Goal: Check status: Check status

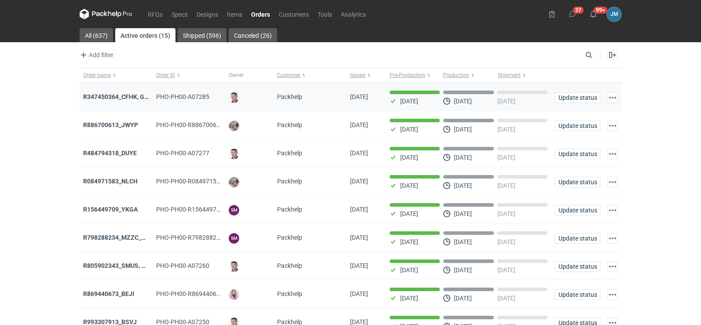
click at [120, 101] on div "R347450364_CFHK, GKSJ" at bounding box center [116, 96] width 66 height 9
click at [117, 95] on strong "R347450364_CFHK, GKSJ" at bounding box center [119, 96] width 73 height 7
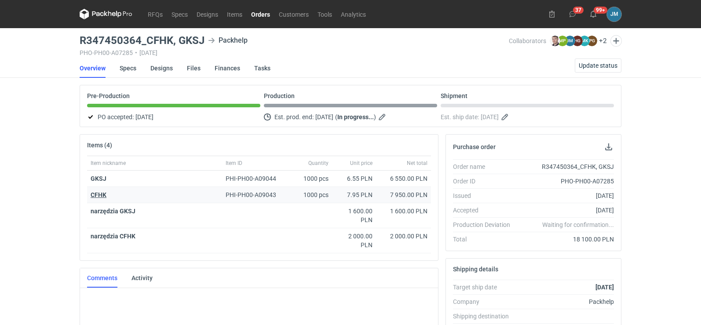
click at [93, 194] on strong "CFHK" at bounding box center [99, 194] width 16 height 7
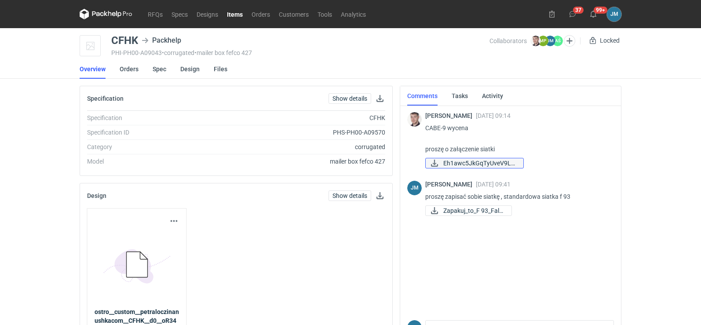
click at [440, 162] on icon at bounding box center [435, 163] width 11 height 7
click at [102, 15] on icon at bounding box center [106, 14] width 53 height 11
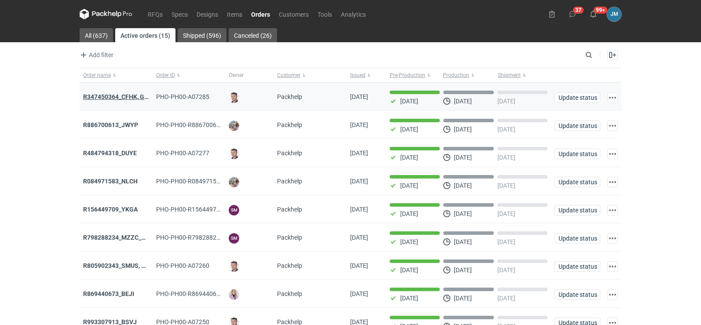
click at [95, 98] on strong "R347450364_CFHK, GKSJ" at bounding box center [119, 96] width 73 height 7
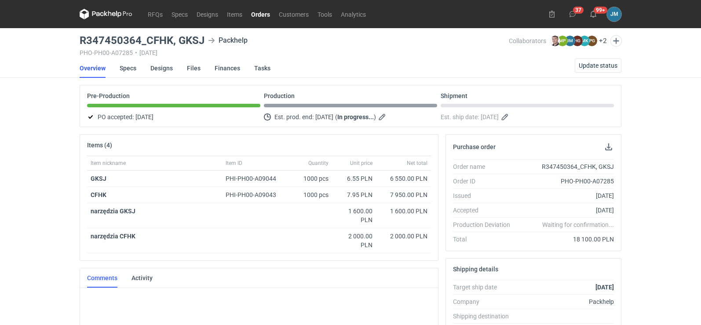
click at [111, 13] on icon at bounding box center [110, 13] width 4 height 5
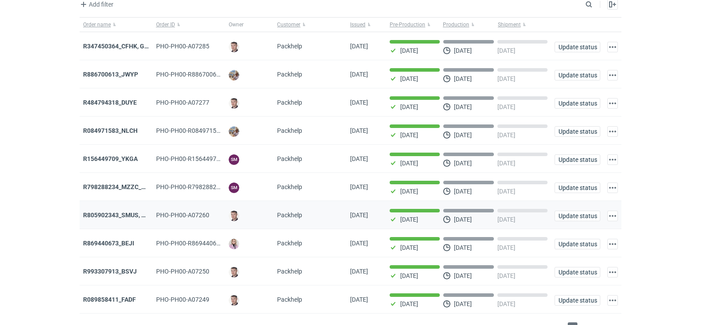
scroll to position [72, 0]
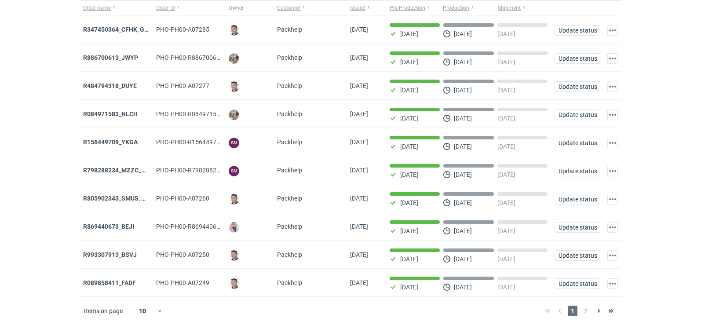
click at [591, 313] on div "1 2" at bounding box center [580, 311] width 76 height 11
click at [591, 315] on div "1 2" at bounding box center [580, 311] width 76 height 11
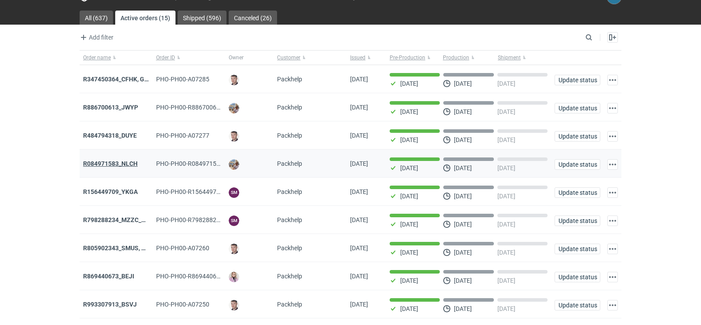
scroll to position [0, 0]
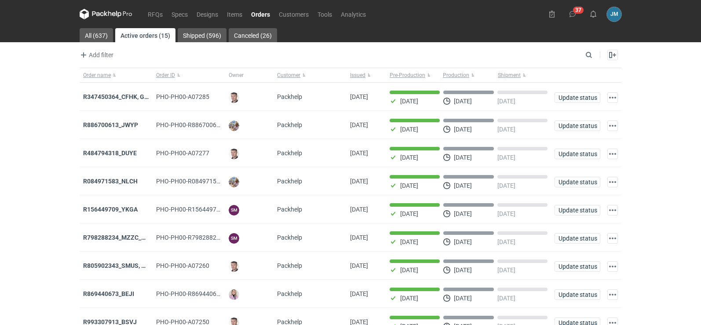
click at [107, 16] on icon at bounding box center [106, 13] width 4 height 5
click at [118, 15] on icon at bounding box center [106, 14] width 53 height 11
click at [93, 13] on icon at bounding box center [97, 13] width 11 height 5
click at [110, 20] on nav "RFQs Specs Designs Items Orders Customers Tools Analytics" at bounding box center [225, 14] width 291 height 28
click at [111, 18] on icon at bounding box center [106, 14] width 53 height 11
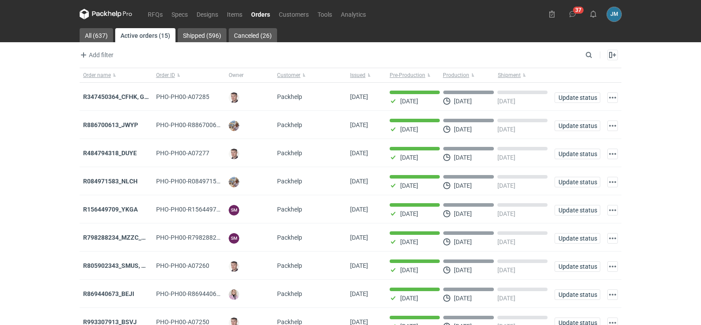
click at [106, 15] on icon at bounding box center [106, 14] width 53 height 11
click at [104, 10] on icon at bounding box center [106, 14] width 53 height 11
click at [592, 15] on use at bounding box center [594, 14] width 6 height 7
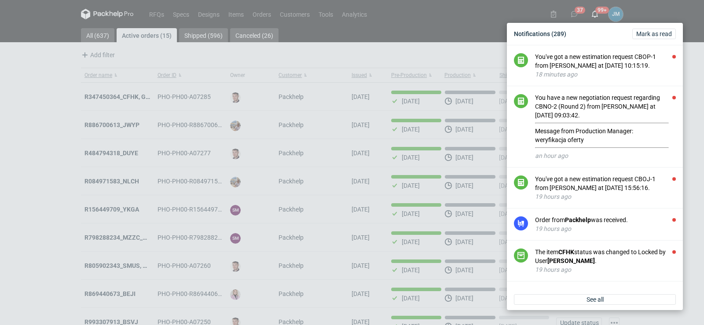
click at [656, 40] on div "Notifications (289) Mark as read" at bounding box center [594, 33] width 169 height 15
click at [655, 36] on span "Mark as read" at bounding box center [654, 34] width 36 height 6
click at [654, 36] on span "Mark as read" at bounding box center [654, 34] width 36 height 6
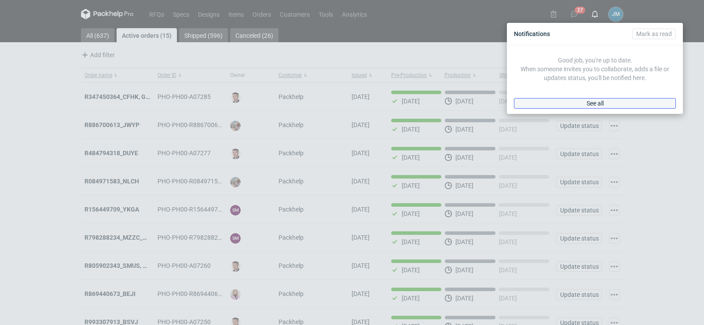
click at [609, 297] on div "Notifications Mark as read Good job, you're up to date. When someone invites yo…" at bounding box center [352, 162] width 704 height 325
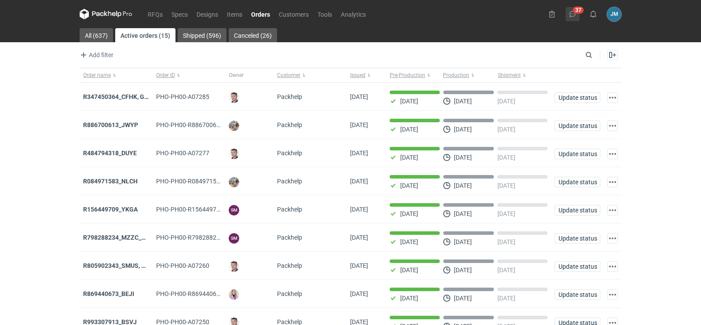
click at [577, 17] on button "37" at bounding box center [573, 14] width 14 height 14
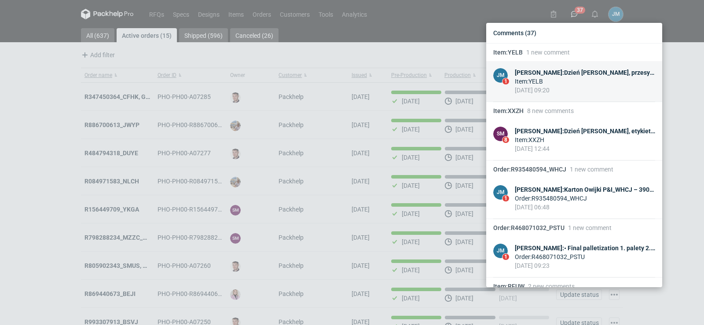
click at [531, 81] on div "Item : YELB" at bounding box center [585, 81] width 140 height 9
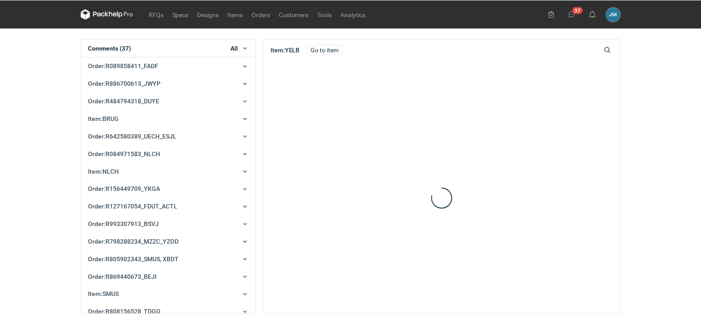
scroll to position [1619, 0]
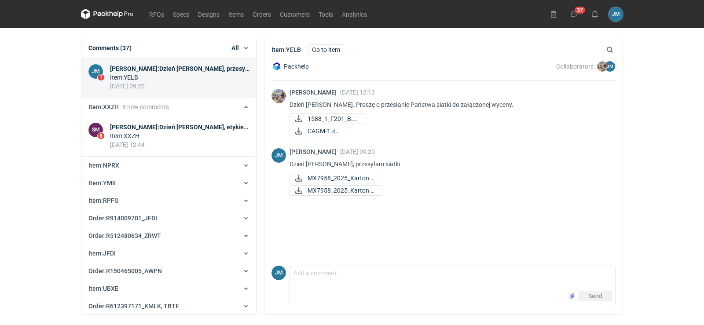
drag, startPoint x: 574, startPoint y: 14, endPoint x: 103, endPoint y: 13, distance: 470.9
click at [103, 13] on icon at bounding box center [99, 13] width 11 height 5
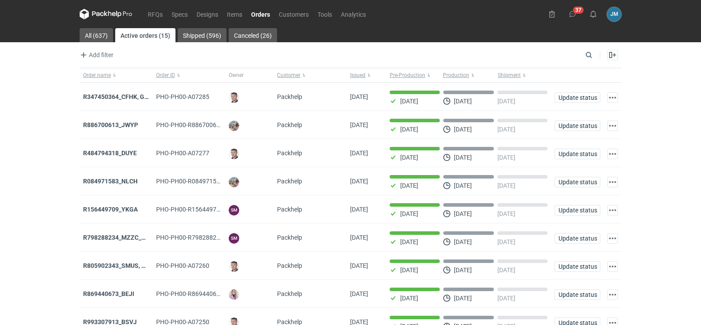
click at [96, 7] on nav "RFQs Specs Designs Items Orders Customers Tools Analytics" at bounding box center [225, 14] width 291 height 28
click at [101, 16] on icon at bounding box center [106, 14] width 53 height 11
